Goal: Use online tool/utility: Utilize a website feature to perform a specific function

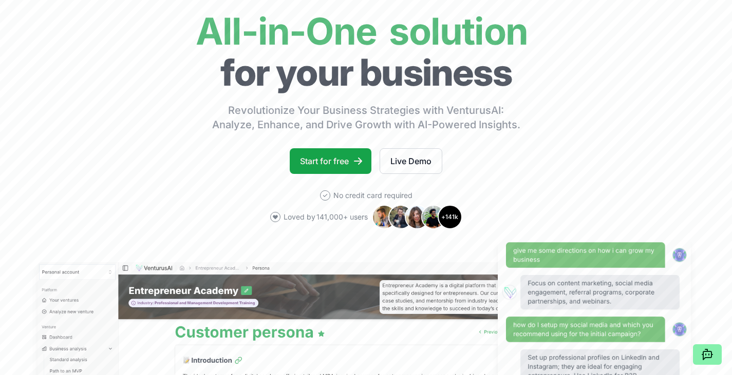
scroll to position [205, 0]
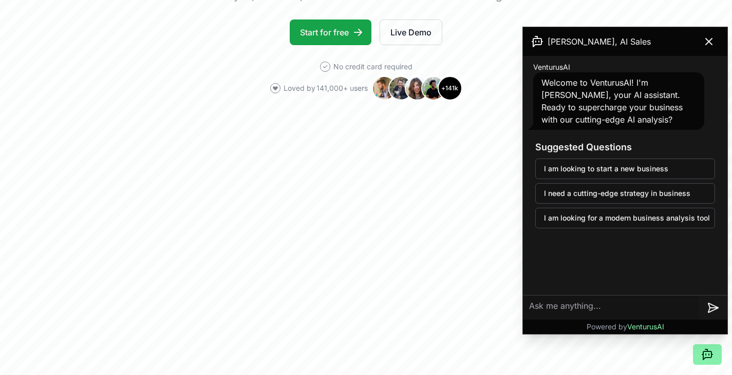
click at [550, 317] on textarea at bounding box center [611, 308] width 176 height 25
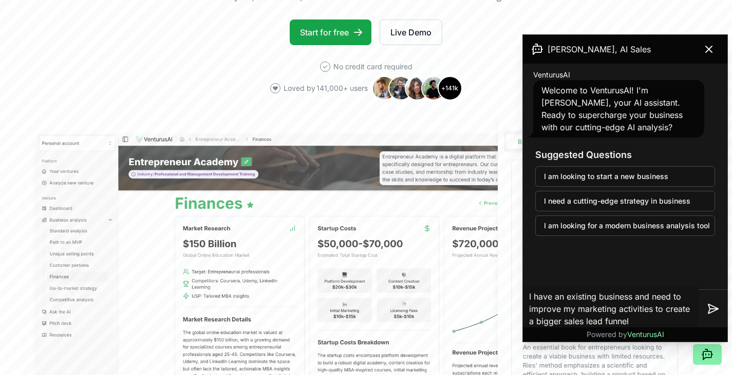
type textarea "I have an existing business and need to improve my marketing activities to crea…"
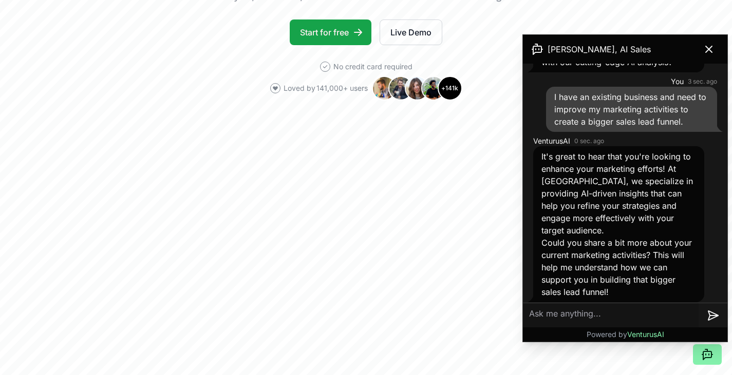
scroll to position [71, 0]
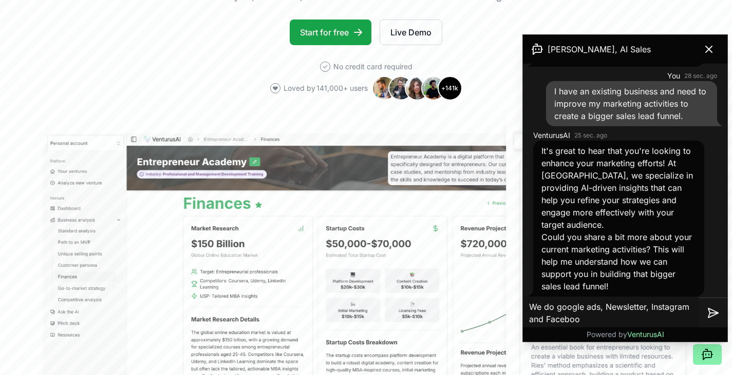
type textarea "We do google ads, Newsletter, Instagram and Facebook"
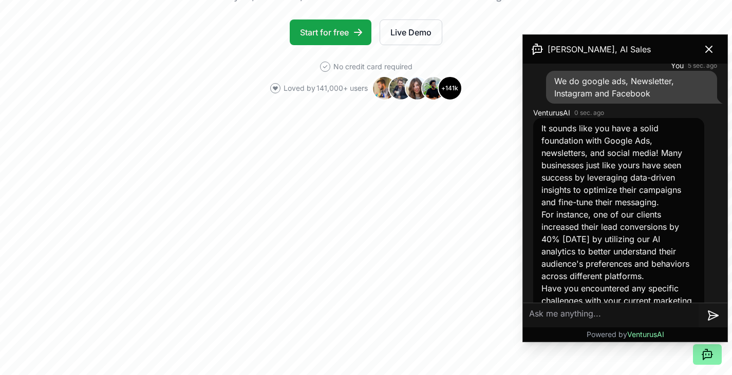
scroll to position [363, 0]
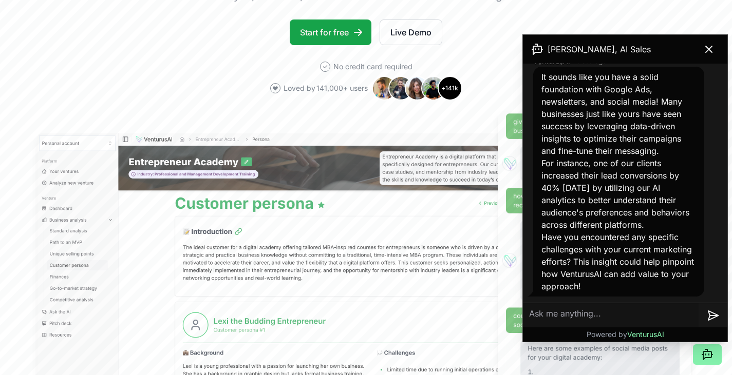
click at [564, 312] on textarea at bounding box center [611, 316] width 176 height 25
type textarea "W"
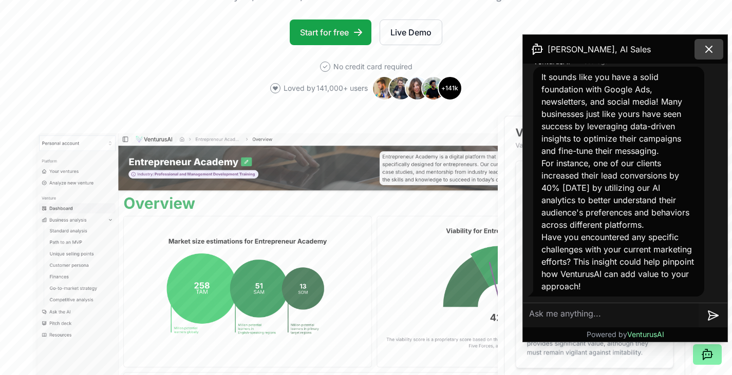
click at [709, 50] on icon at bounding box center [709, 49] width 6 height 6
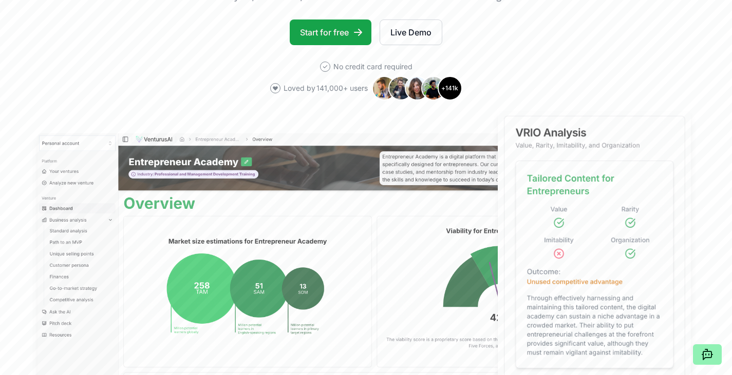
click at [706, 357] on icon at bounding box center [707, 356] width 8 height 8
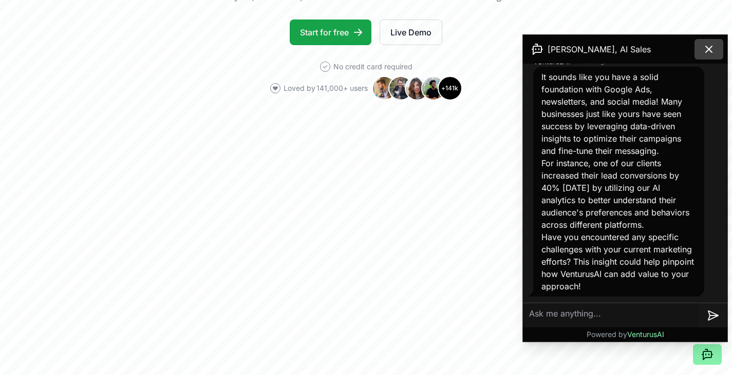
click at [709, 46] on icon at bounding box center [709, 49] width 12 height 12
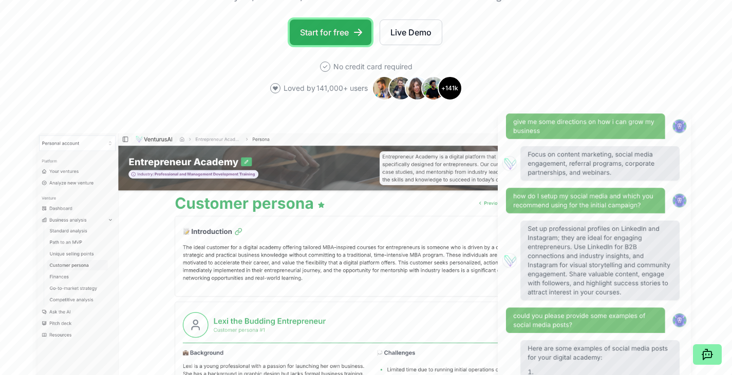
click at [342, 34] on link "Start for free" at bounding box center [331, 33] width 82 height 26
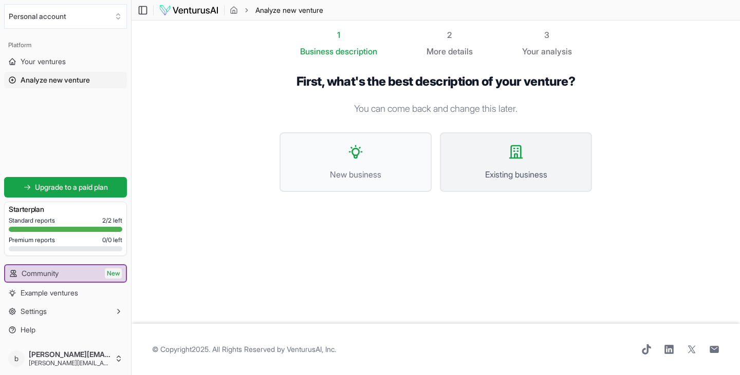
click at [512, 161] on button "Existing business" at bounding box center [516, 163] width 152 height 60
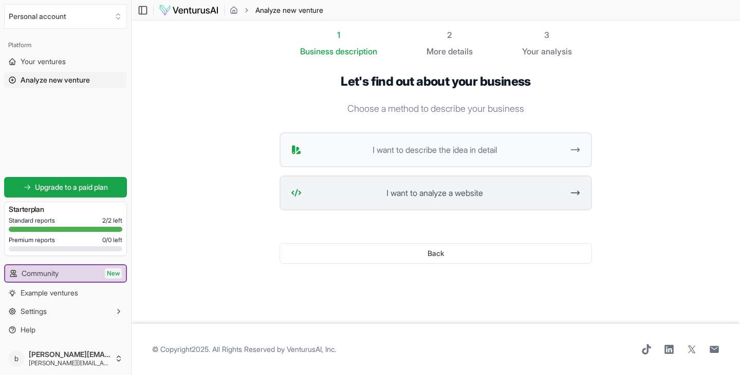
click at [428, 200] on button "I want to analyze a website" at bounding box center [435, 193] width 312 height 35
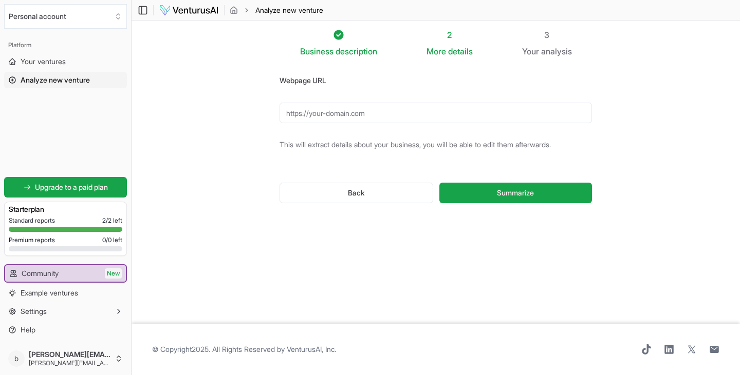
click at [317, 116] on input "Webpage URL" at bounding box center [435, 113] width 312 height 21
click at [480, 197] on button "Summarize" at bounding box center [515, 193] width 153 height 21
click at [299, 115] on input "[DOMAIN_NAME]" at bounding box center [435, 113] width 312 height 21
click at [366, 115] on input "[DOMAIN_NAME]" at bounding box center [435, 113] width 312 height 21
click at [346, 163] on form "Webpage URL [DOMAIN_NAME] This will extract details about your business, you wi…" at bounding box center [435, 147] width 312 height 146
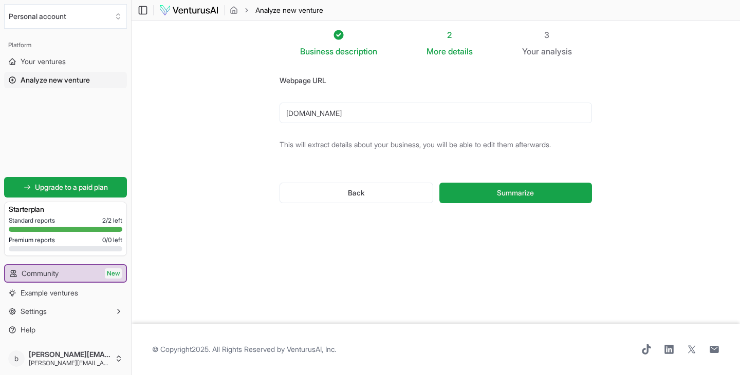
click at [286, 114] on input "[DOMAIN_NAME]" at bounding box center [435, 113] width 312 height 21
type input "[URL][DOMAIN_NAME]"
click at [439, 183] on button "Summarize" at bounding box center [515, 193] width 153 height 21
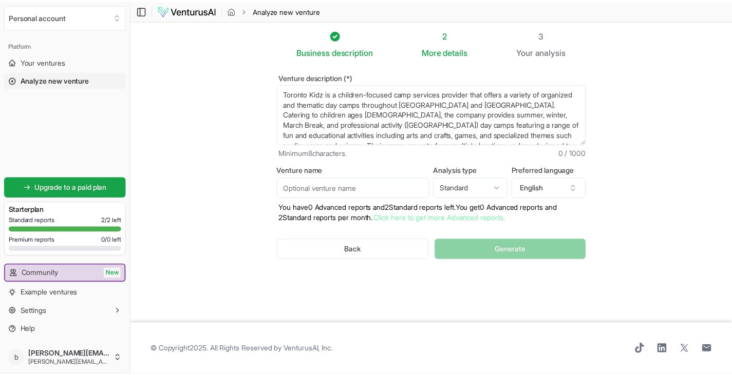
scroll to position [31, 0]
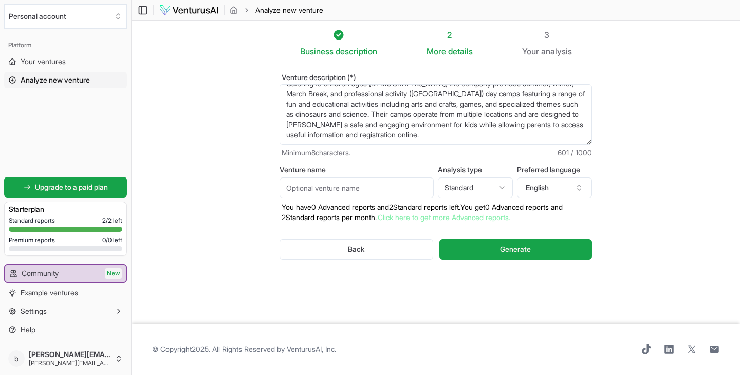
click at [377, 161] on form "Venture description (*) Toronto Kidz is a children-focused camp services provid…" at bounding box center [435, 175] width 312 height 202
click at [521, 254] on span "Generate" at bounding box center [515, 249] width 31 height 10
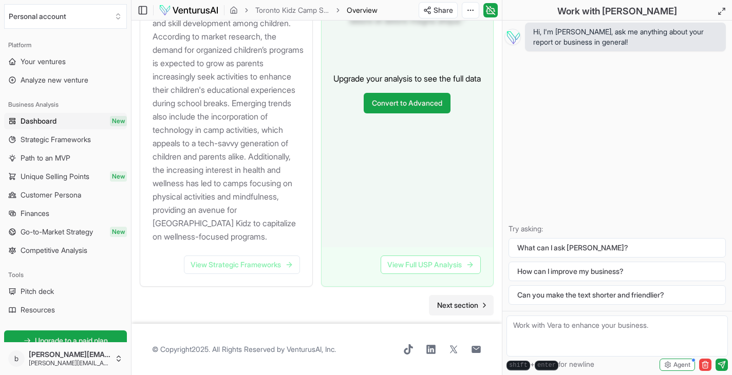
scroll to position [1298, 0]
click at [456, 302] on span "Next section" at bounding box center [457, 305] width 41 height 10
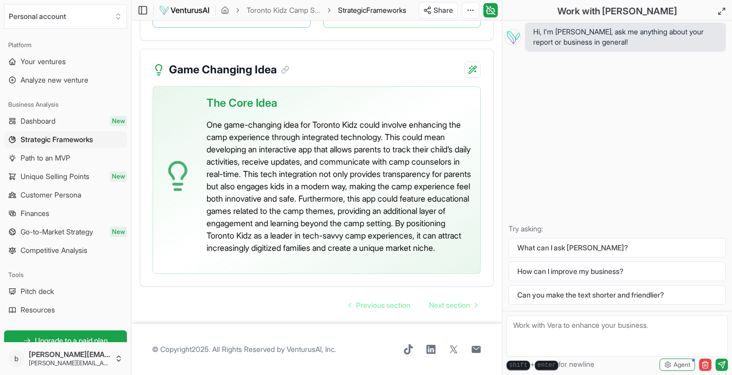
scroll to position [2928, 0]
